Goal: Information Seeking & Learning: Learn about a topic

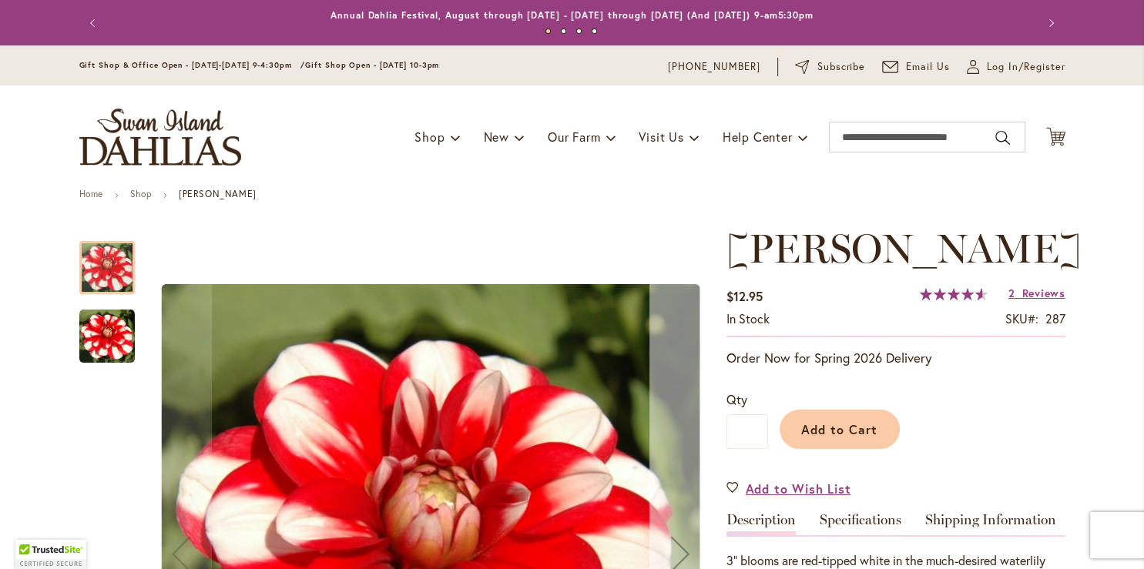
type input "**********"
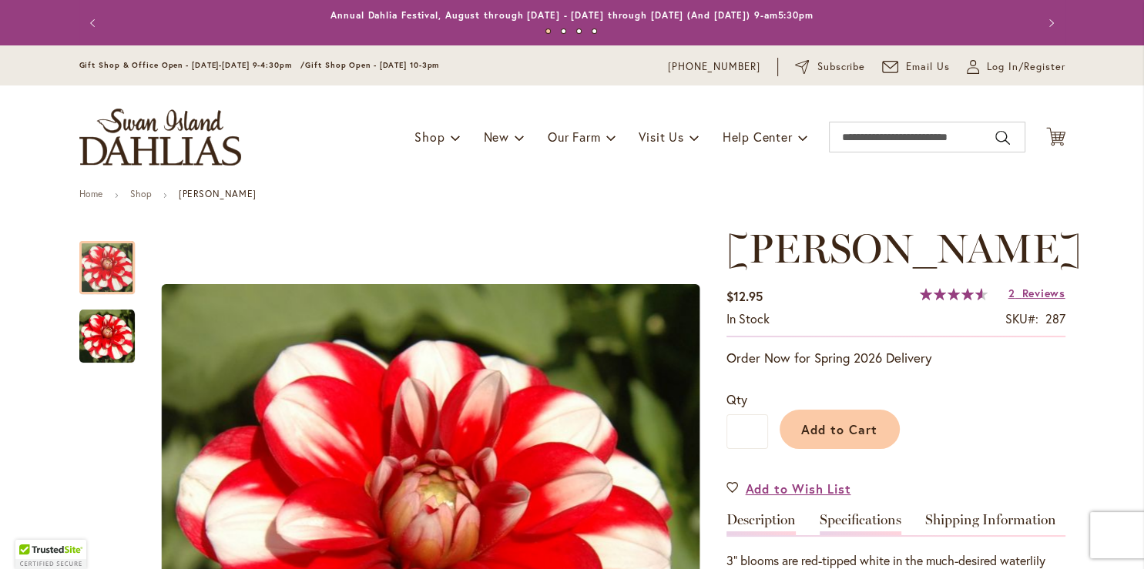
click at [847, 521] on link "Specifications" at bounding box center [861, 524] width 82 height 22
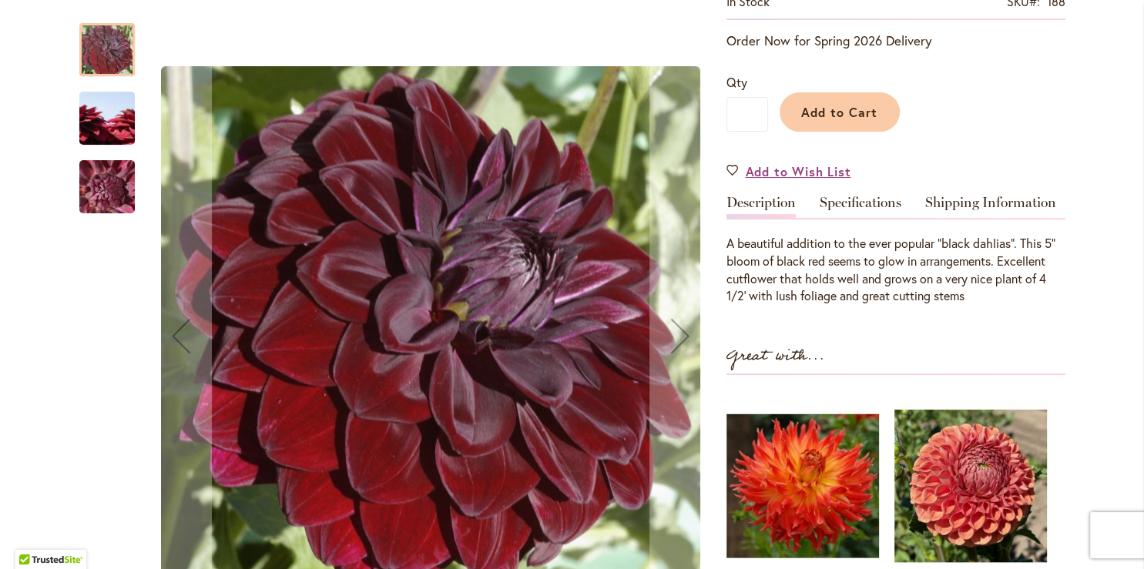
scroll to position [322, 0]
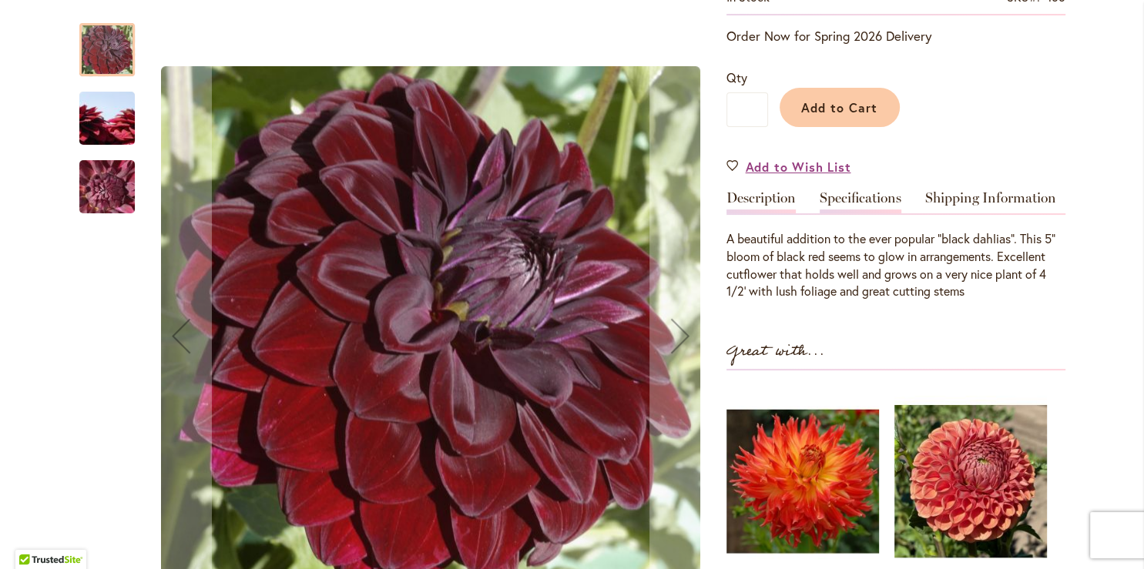
click at [875, 196] on link "Specifications" at bounding box center [861, 202] width 82 height 22
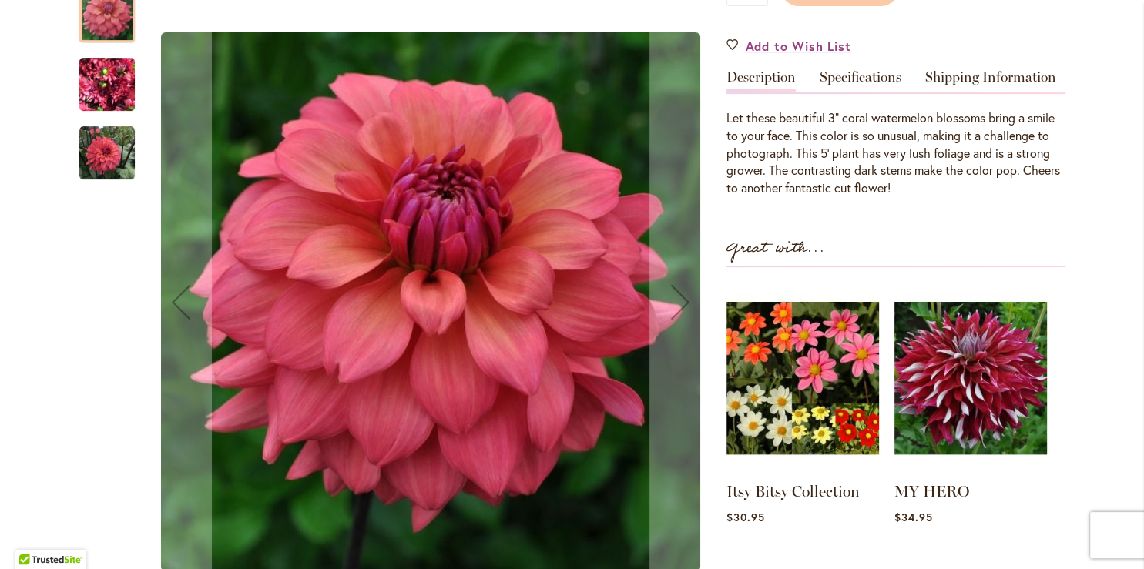
scroll to position [453, 0]
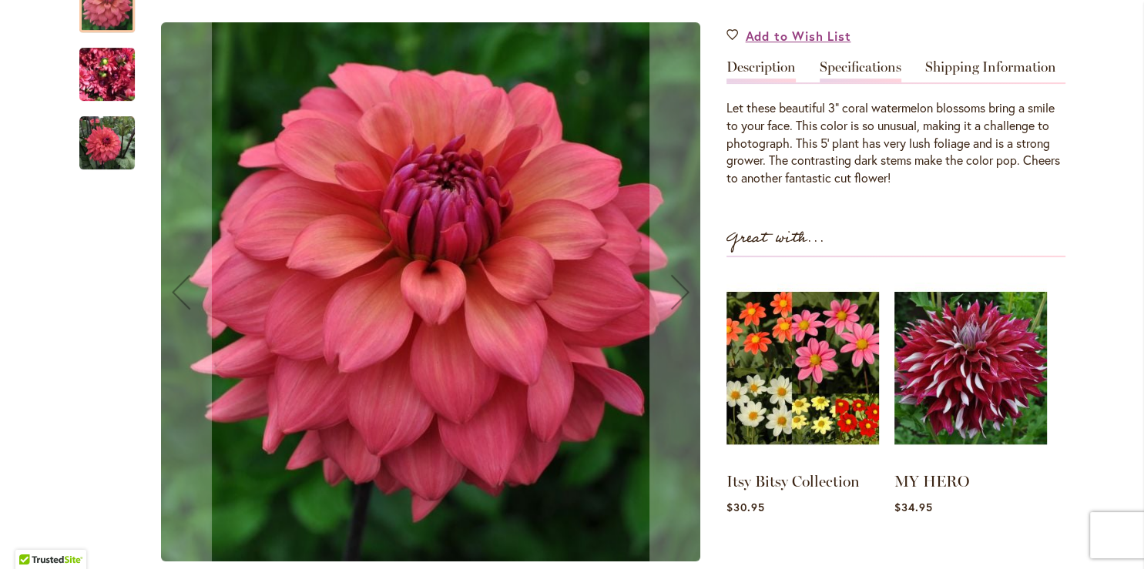
click at [861, 67] on link "Specifications" at bounding box center [861, 71] width 82 height 22
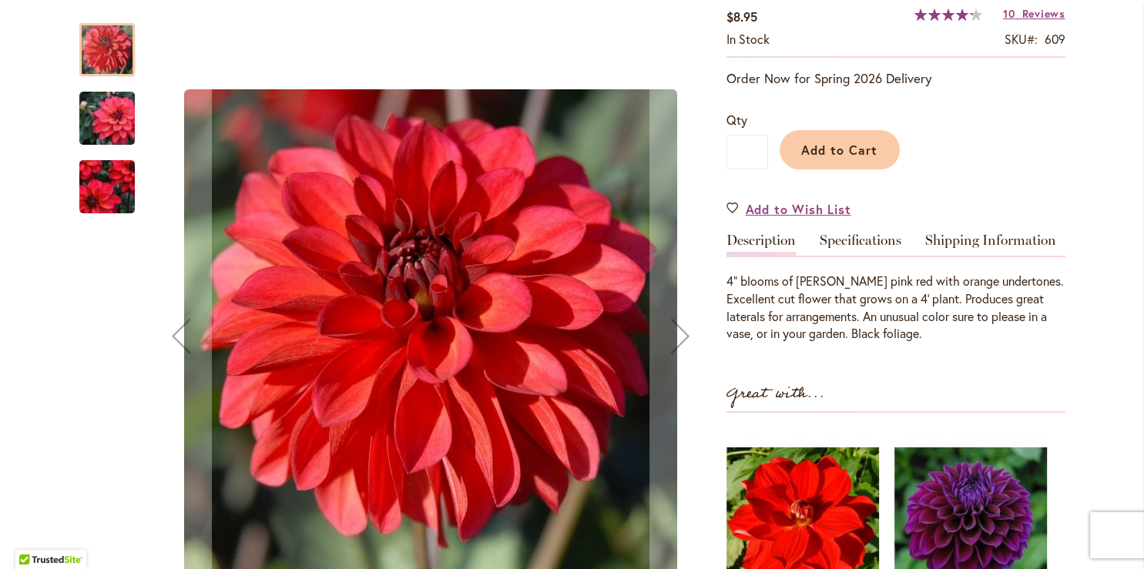
scroll to position [311, 0]
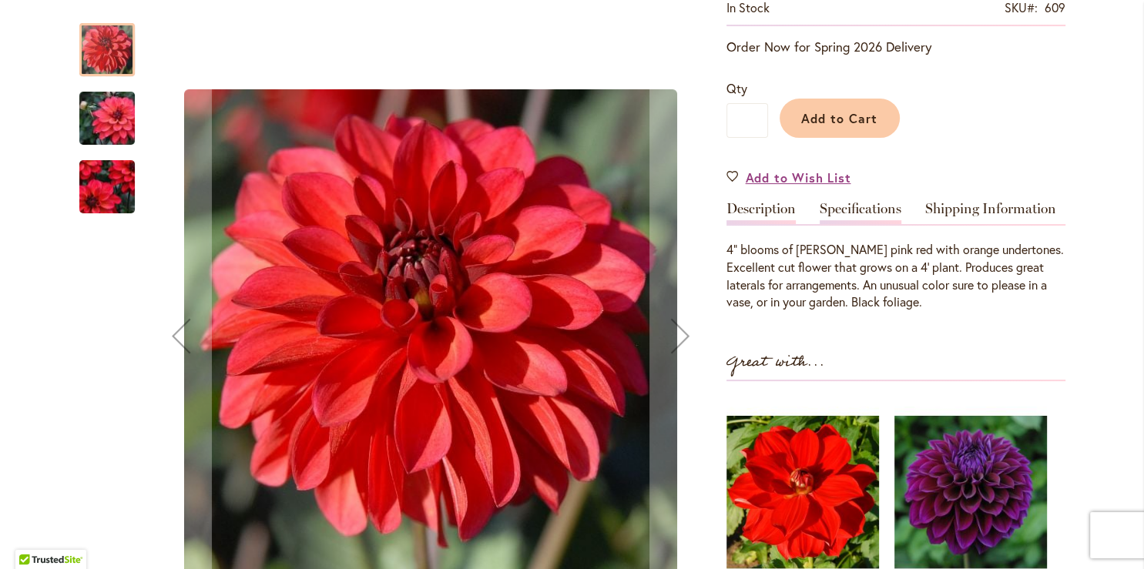
click at [860, 212] on link "Specifications" at bounding box center [861, 213] width 82 height 22
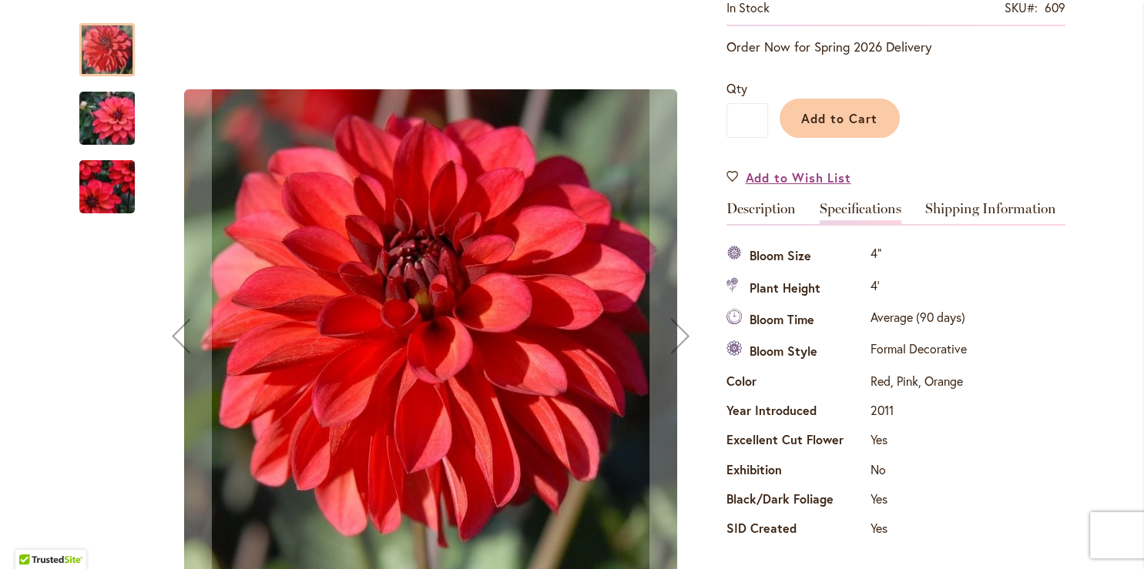
click at [92, 129] on img "GROOVY" at bounding box center [107, 119] width 111 height 74
